Goal: Book appointment/travel/reservation

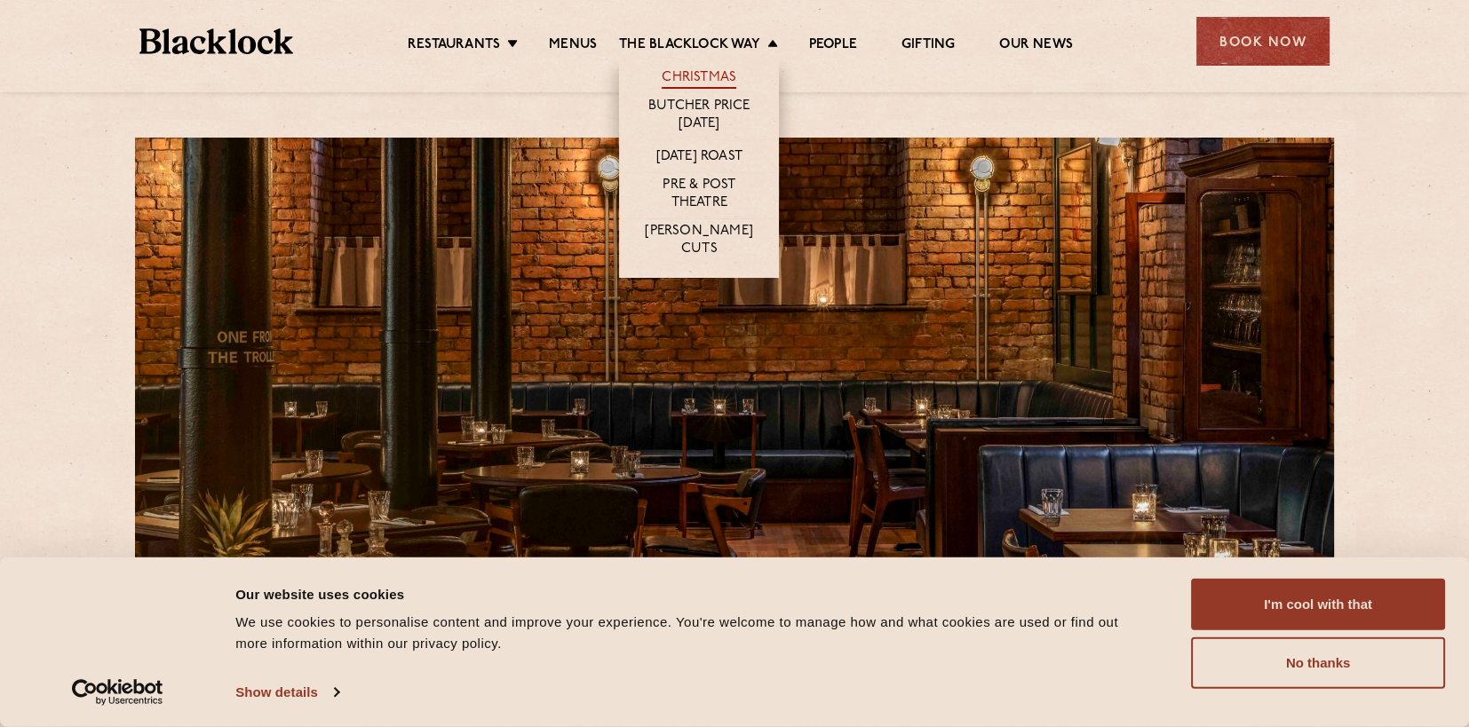
click at [691, 69] on link "Christmas" at bounding box center [699, 79] width 75 height 20
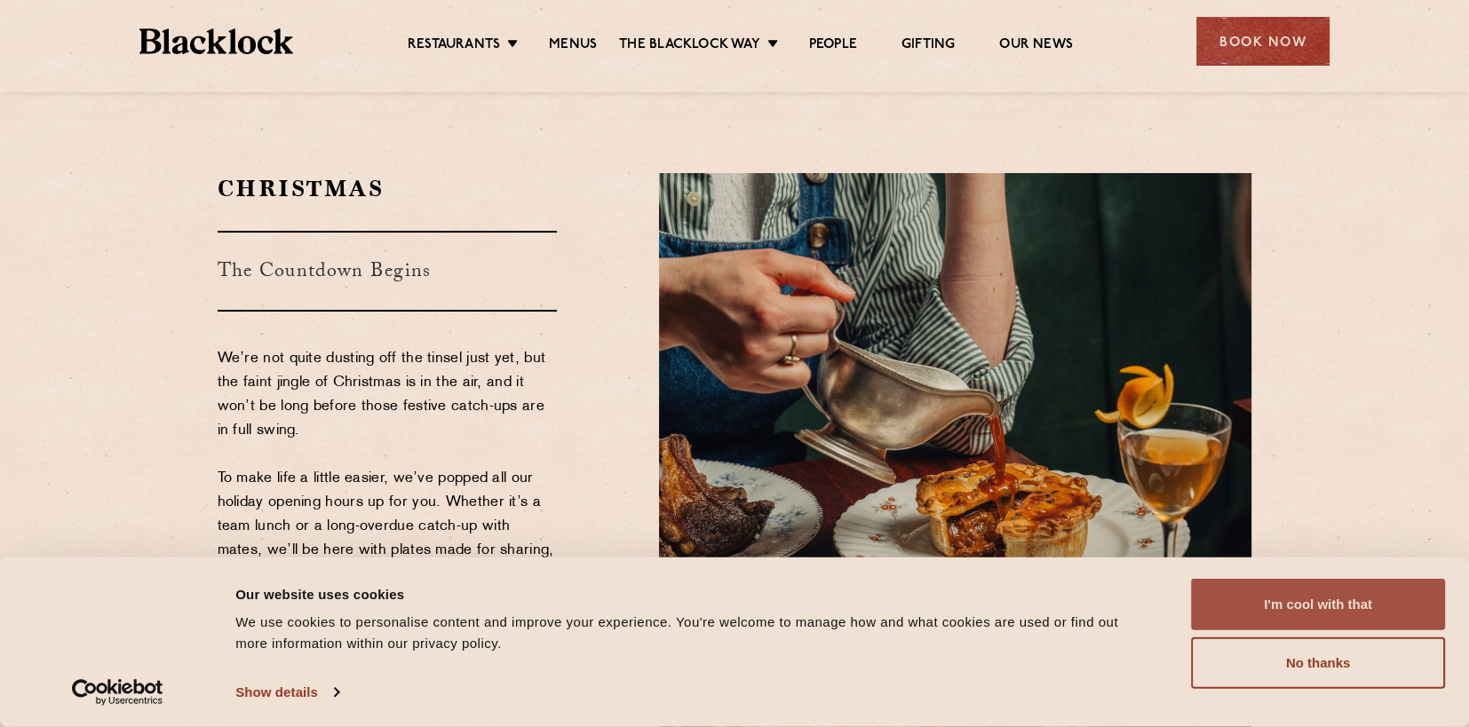
click at [1263, 595] on button "I'm cool with that" at bounding box center [1318, 605] width 254 height 52
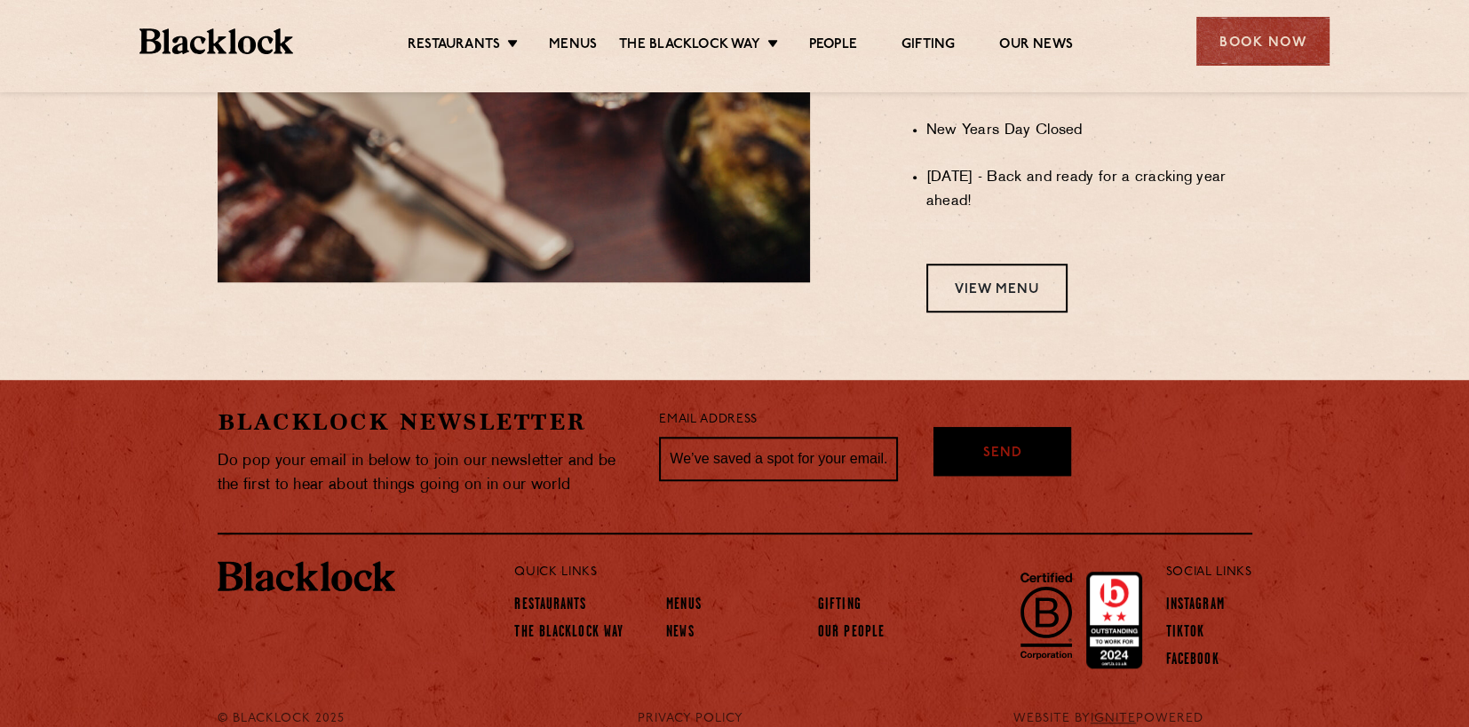
scroll to position [1633, 0]
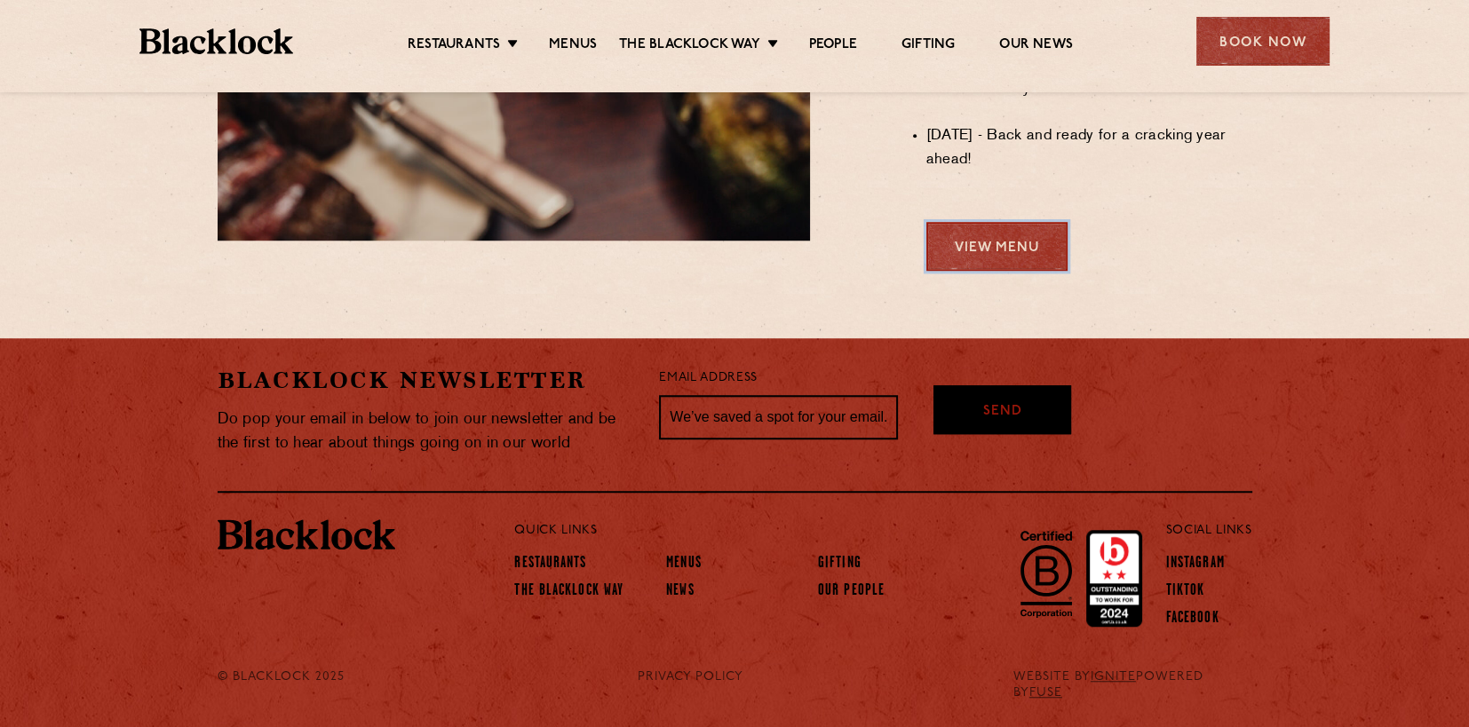
click at [1021, 271] on link "View Menu" at bounding box center [996, 246] width 141 height 49
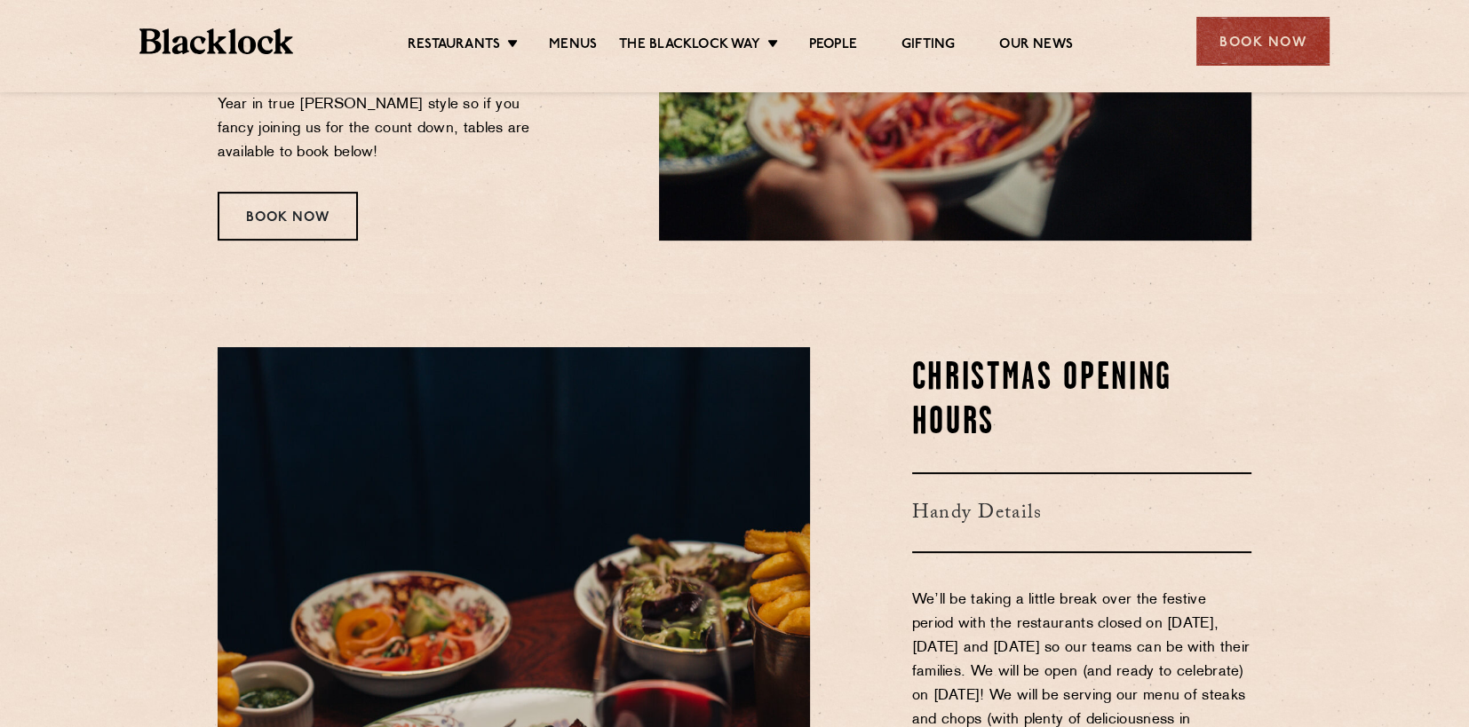
scroll to position [210, 0]
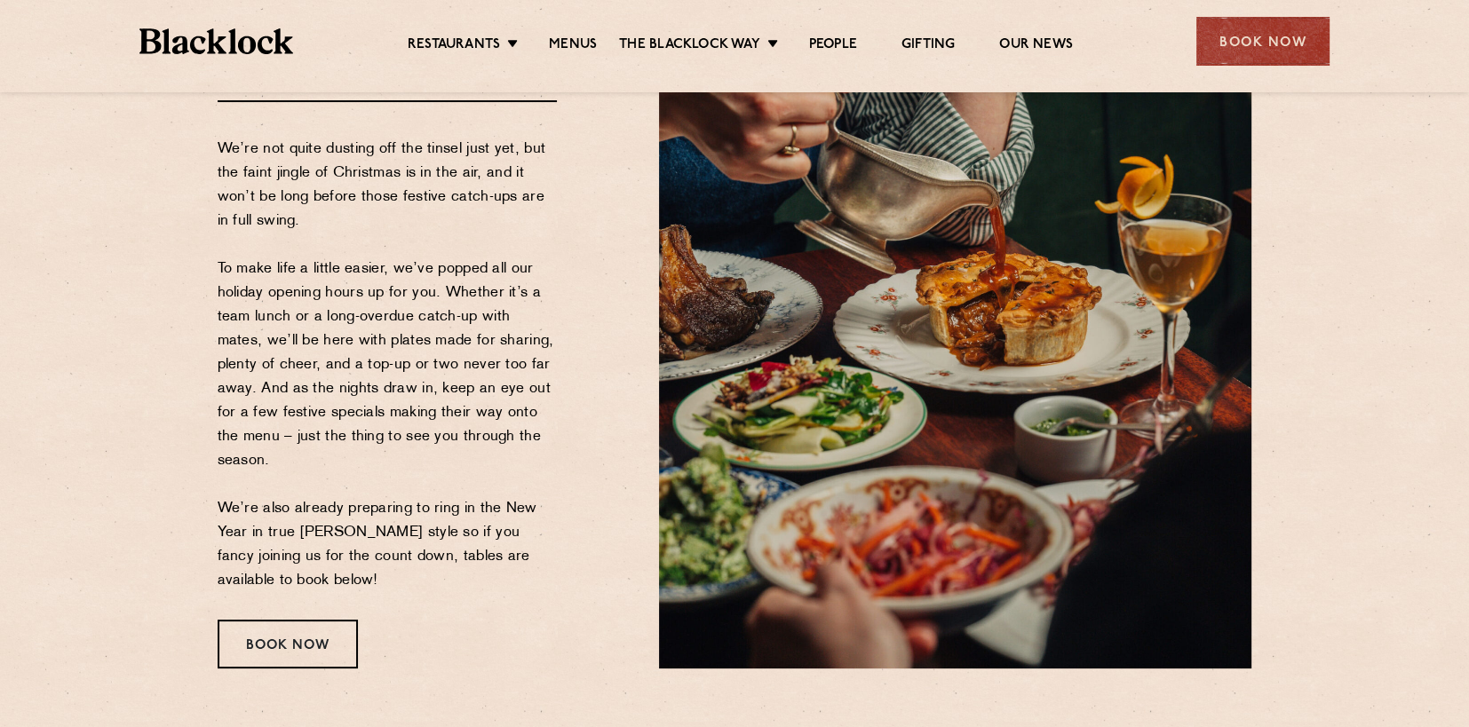
drag, startPoint x: 211, startPoint y: 221, endPoint x: 203, endPoint y: 191, distance: 31.5
click at [203, 191] on div "Christmas The Countdown Begins We’re not quite dusting off the tinsel just yet,…" at bounding box center [734, 316] width 1079 height 705
